Goal: Complete application form

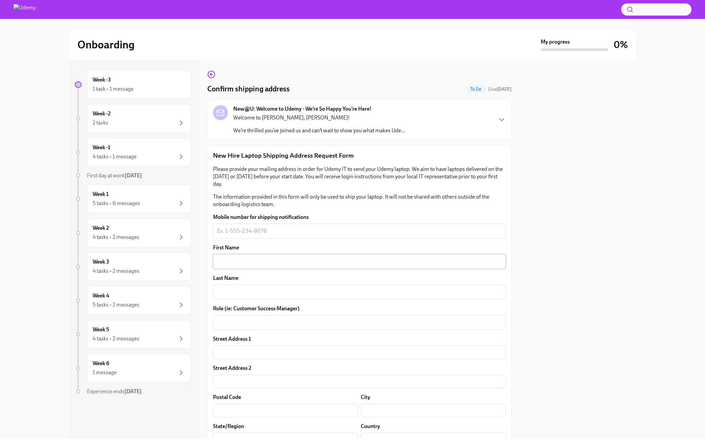
scroll to position [72, 0]
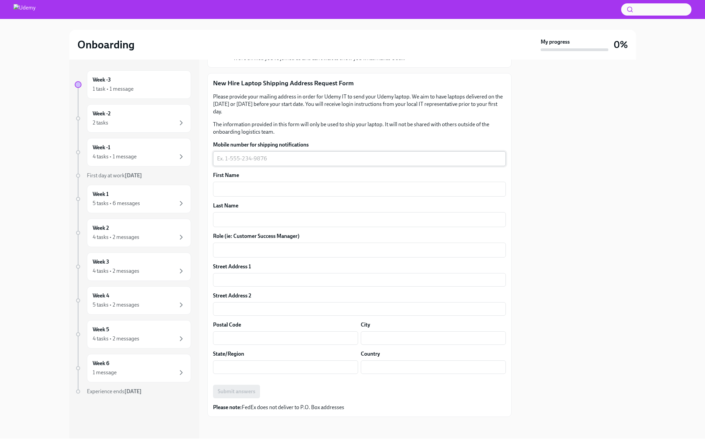
click at [239, 158] on textarea "Mobile number for shipping notifications" at bounding box center [359, 159] width 285 height 8
type textarea "1"
click at [273, 134] on p "The information provided in this form will only be used to ship your laptop. It…" at bounding box center [359, 128] width 293 height 15
click at [272, 159] on textarea "Mobile number for shipping notifications" at bounding box center [359, 159] width 285 height 8
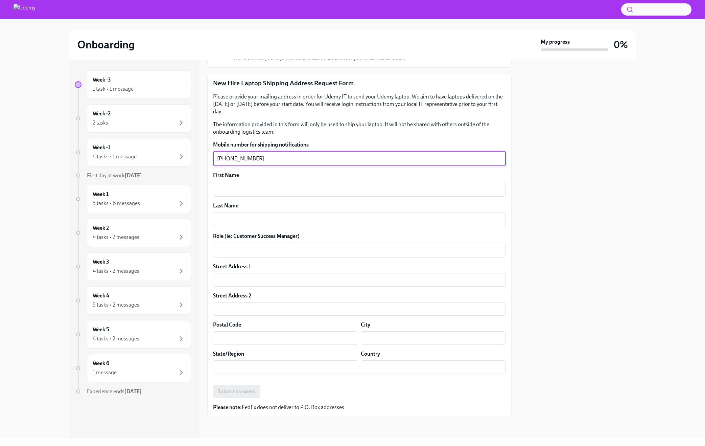
type textarea "[PHONE_NUMBER]"
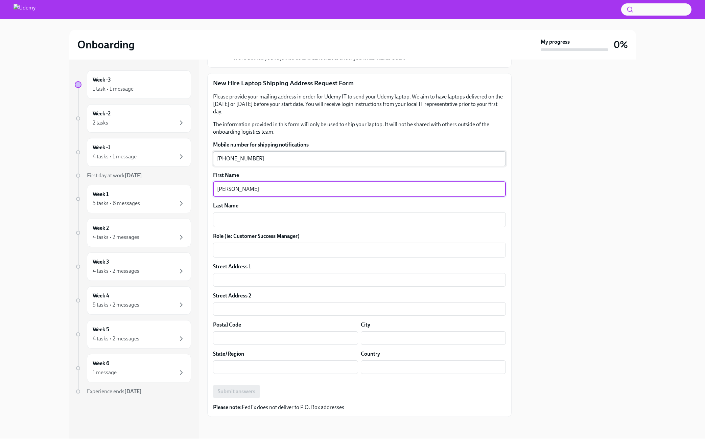
type textarea "[PERSON_NAME]"
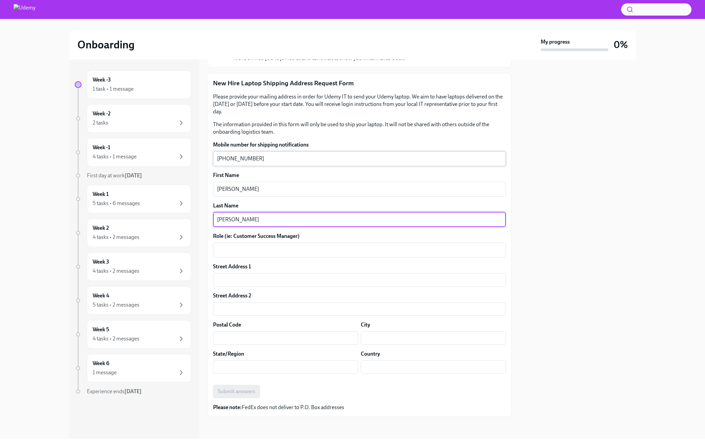
type textarea "[PERSON_NAME]"
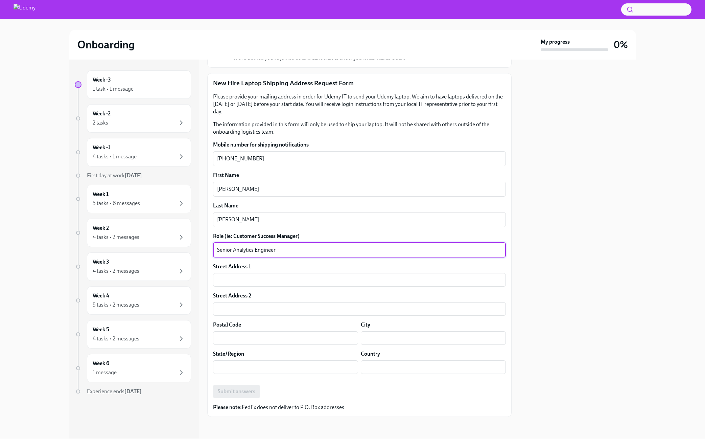
type textarea "Senior Analytics Engineer"
click at [205, 243] on div "Week -3 1 task • 1 message Week -2 2 tasks Week -1 4 tasks • 1 message First da…" at bounding box center [352, 249] width 567 height 379
click at [245, 282] on input "text" at bounding box center [359, 280] width 293 height 14
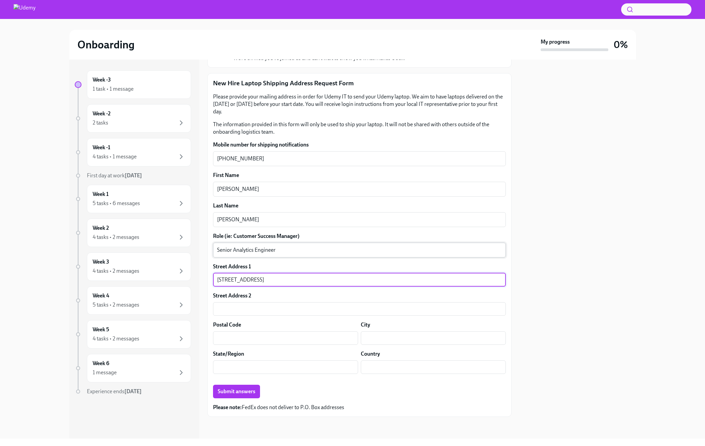
type input "[STREET_ADDRESS]"
click at [233, 249] on textarea "Senior Analytics Engineer" at bounding box center [359, 250] width 285 height 8
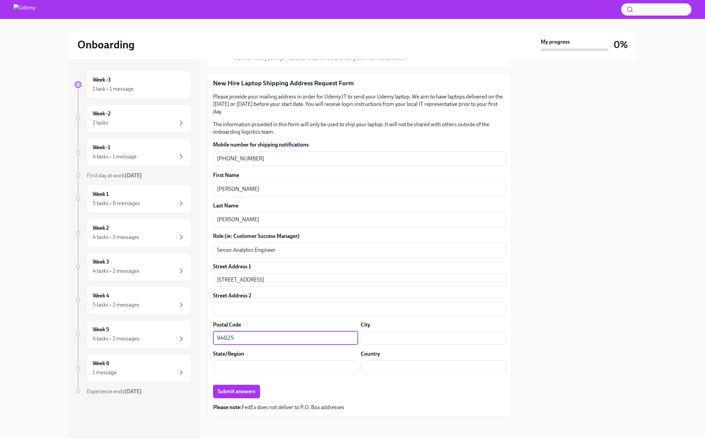
type input "94025"
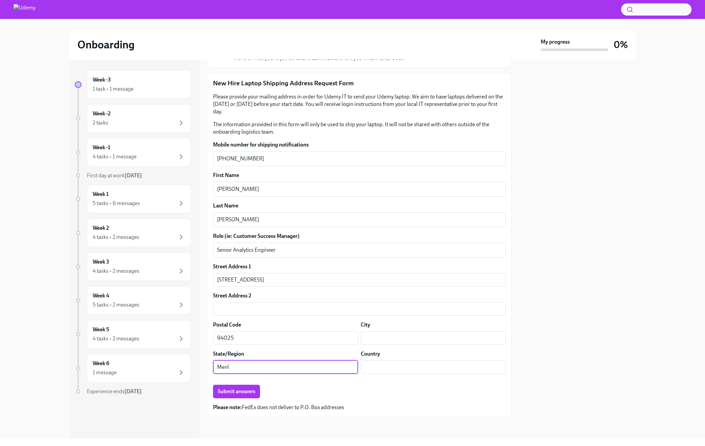
type input "Menlo"
type input "[US_STATE]"
click at [427, 338] on input "text" at bounding box center [433, 338] width 145 height 14
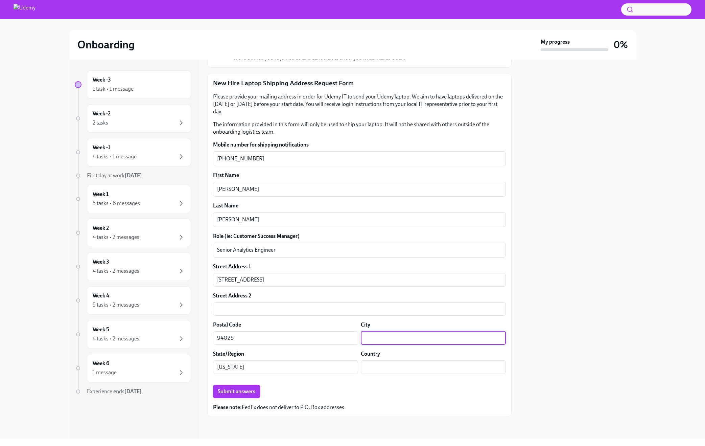
paste input "Menlo"
type input "[GEOGRAPHIC_DATA]"
click at [418, 365] on input "text" at bounding box center [433, 367] width 145 height 14
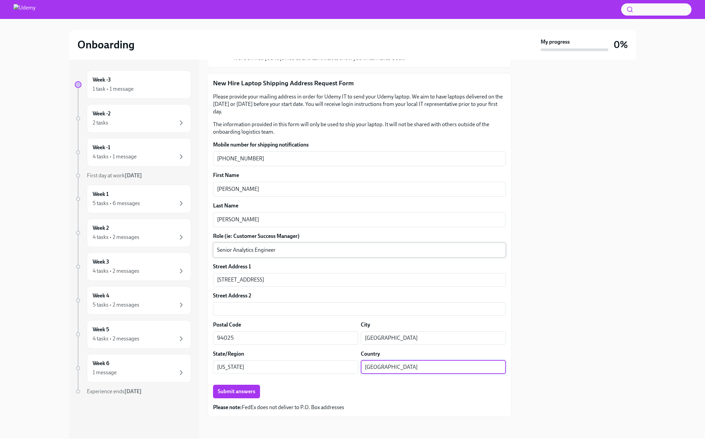
type input "[GEOGRAPHIC_DATA]"
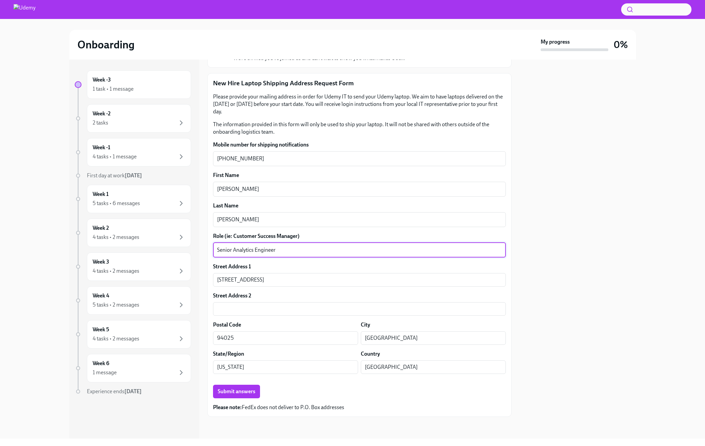
drag, startPoint x: 233, startPoint y: 249, endPoint x: 207, endPoint y: 249, distance: 26.0
click at [207, 249] on div "Confirm shipping address To Do Due [DATE] New@U: Welcome to Udemy - We’re So Ha…" at bounding box center [359, 207] width 304 height 419
type textarea "Analytics Engineer"
click at [624, 246] on div at bounding box center [578, 249] width 116 height 379
click at [238, 389] on span "Submit answers" at bounding box center [237, 391] width 38 height 7
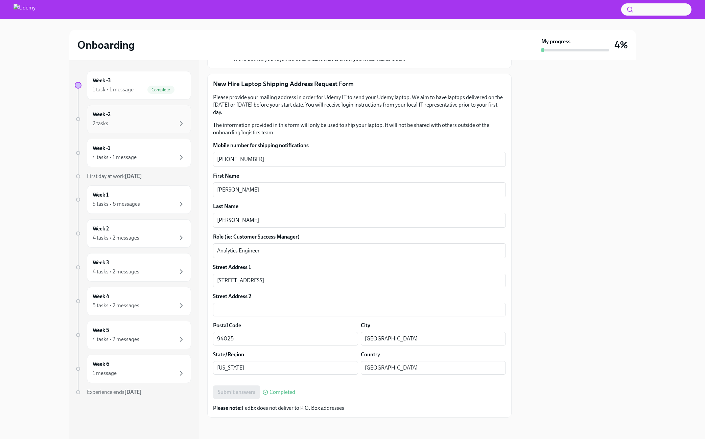
click at [155, 112] on div "Week -2 2 tasks" at bounding box center [139, 119] width 93 height 17
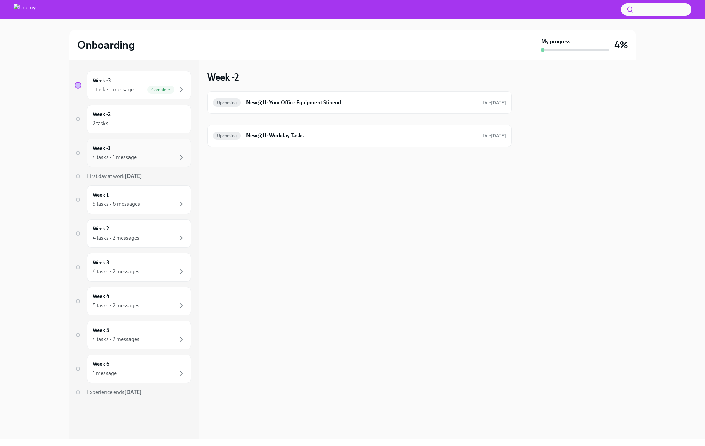
click at [140, 159] on div "4 tasks • 1 message" at bounding box center [139, 157] width 93 height 8
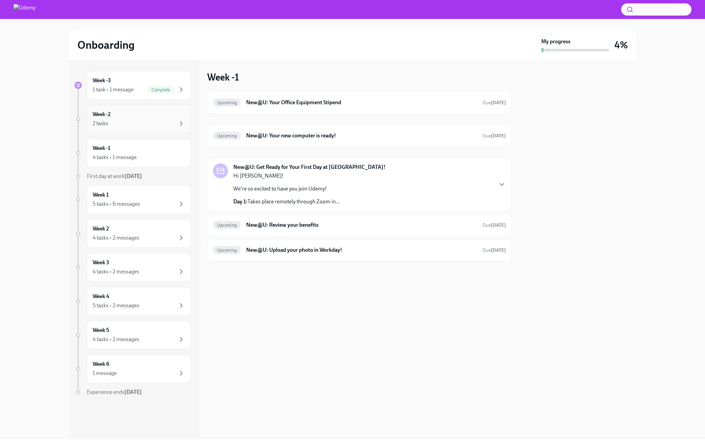
click at [143, 126] on div "2 tasks" at bounding box center [139, 123] width 93 height 8
